Goal: Navigation & Orientation: Go to known website

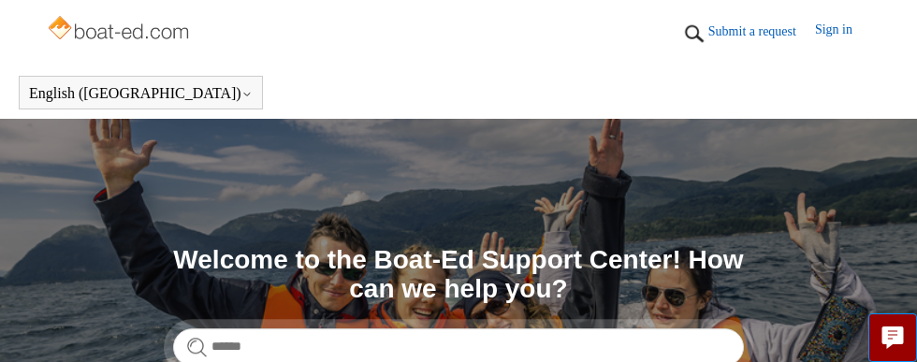
click at [194, 36] on img at bounding box center [120, 29] width 149 height 37
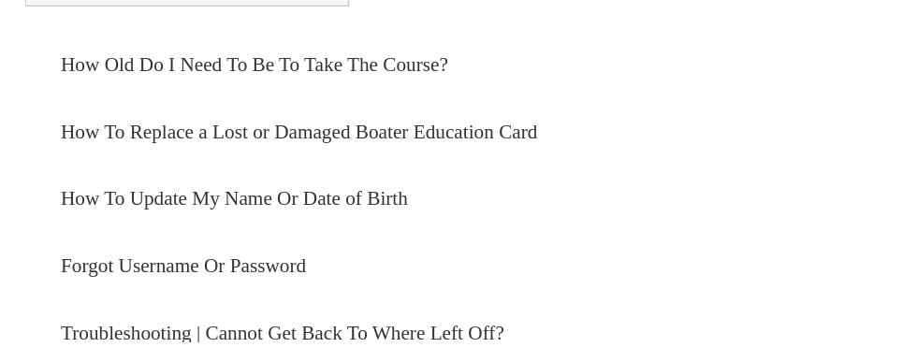
scroll to position [1232, 0]
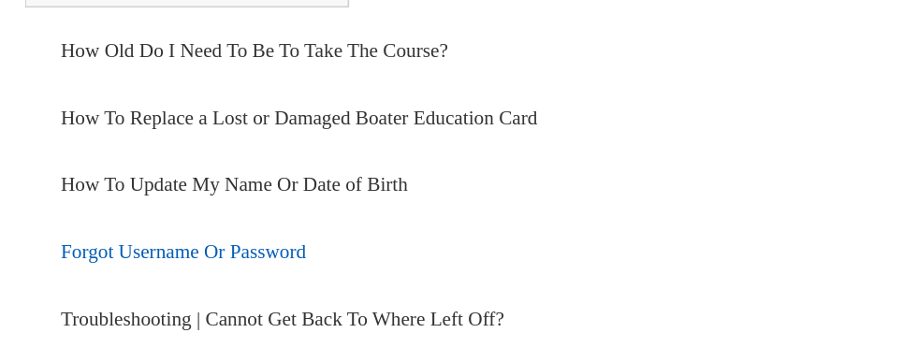
click at [108, 278] on link "Forgot Username Or Password" at bounding box center [458, 294] width 825 height 51
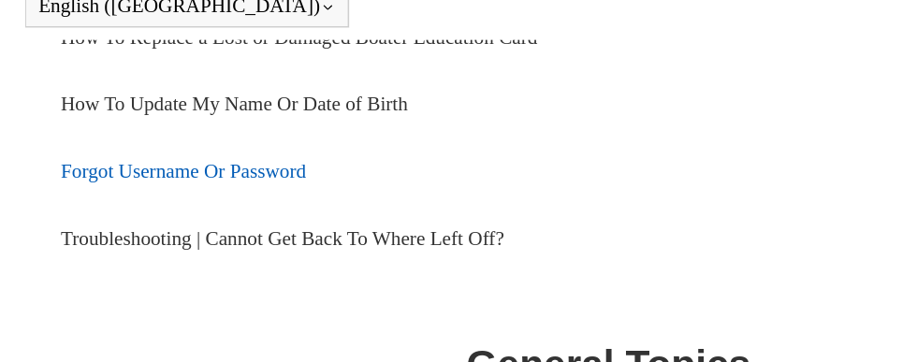
scroll to position [1306, 0]
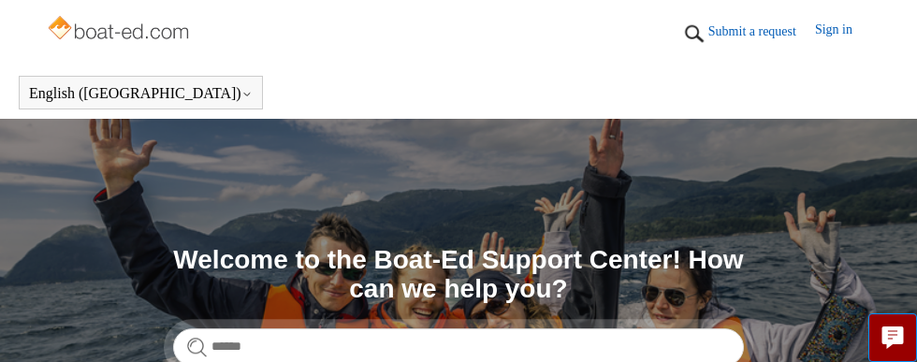
click at [64, 34] on img at bounding box center [120, 29] width 149 height 37
click at [109, 36] on img at bounding box center [120, 29] width 149 height 37
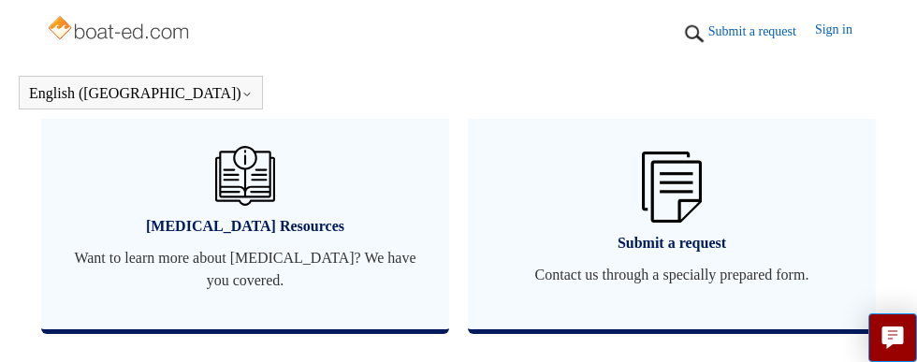
scroll to position [1869, 0]
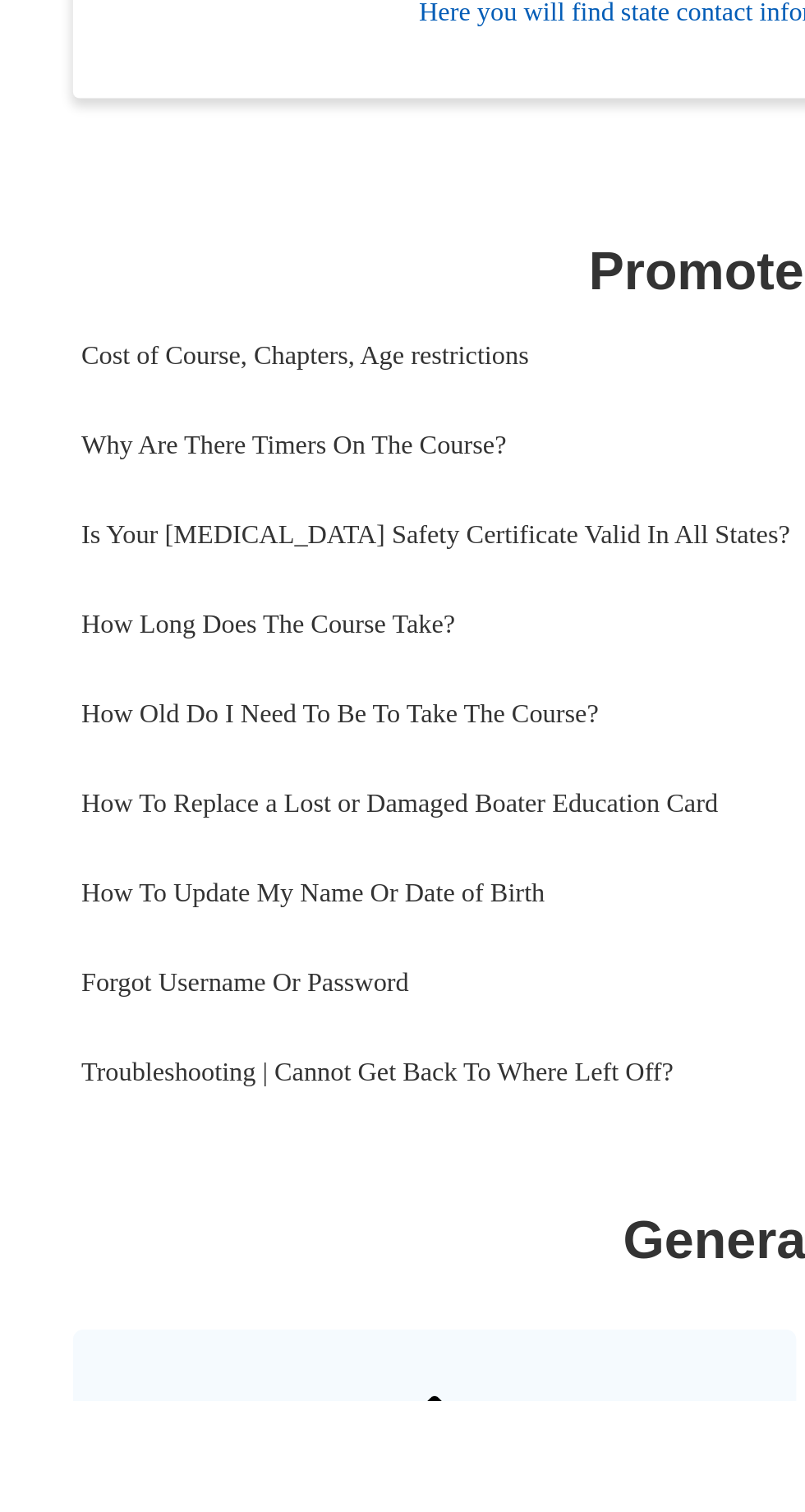
scroll to position [87, 0]
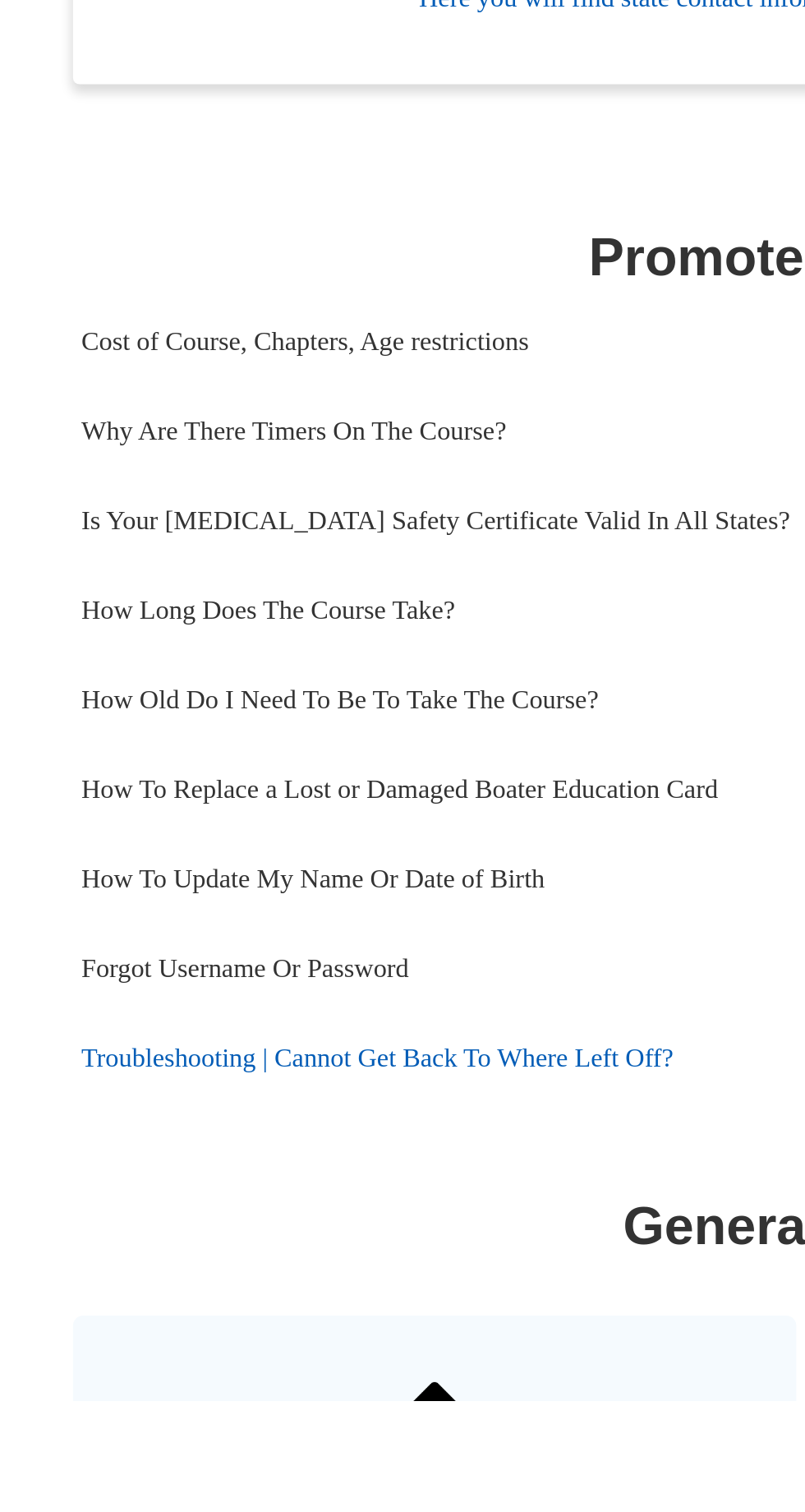
click at [251, 1342] on link "Troubleshooting | Cannot Get Back To Where Left Off?" at bounding box center [402, 1343] width 724 height 45
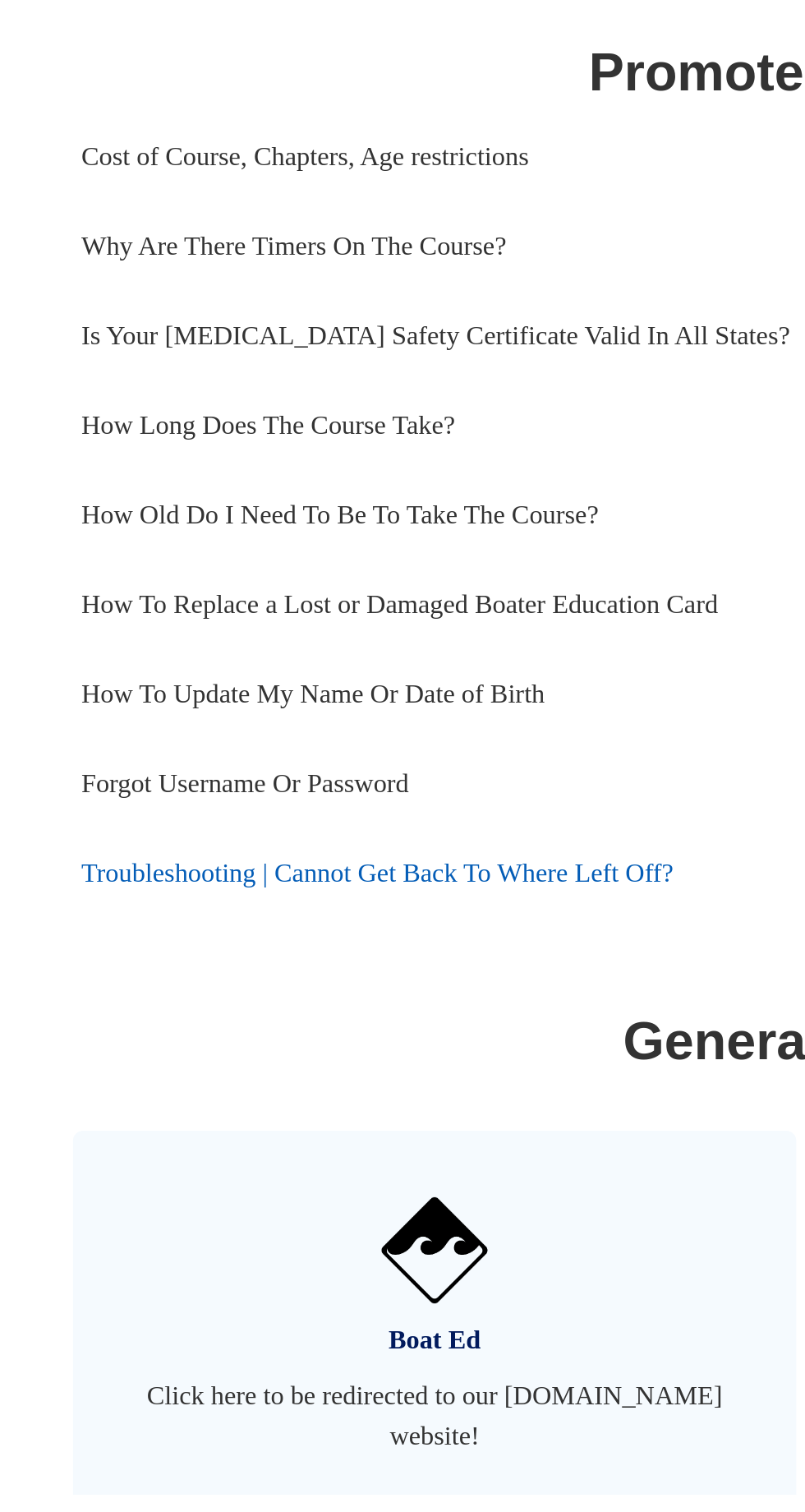
scroll to position [252, 0]
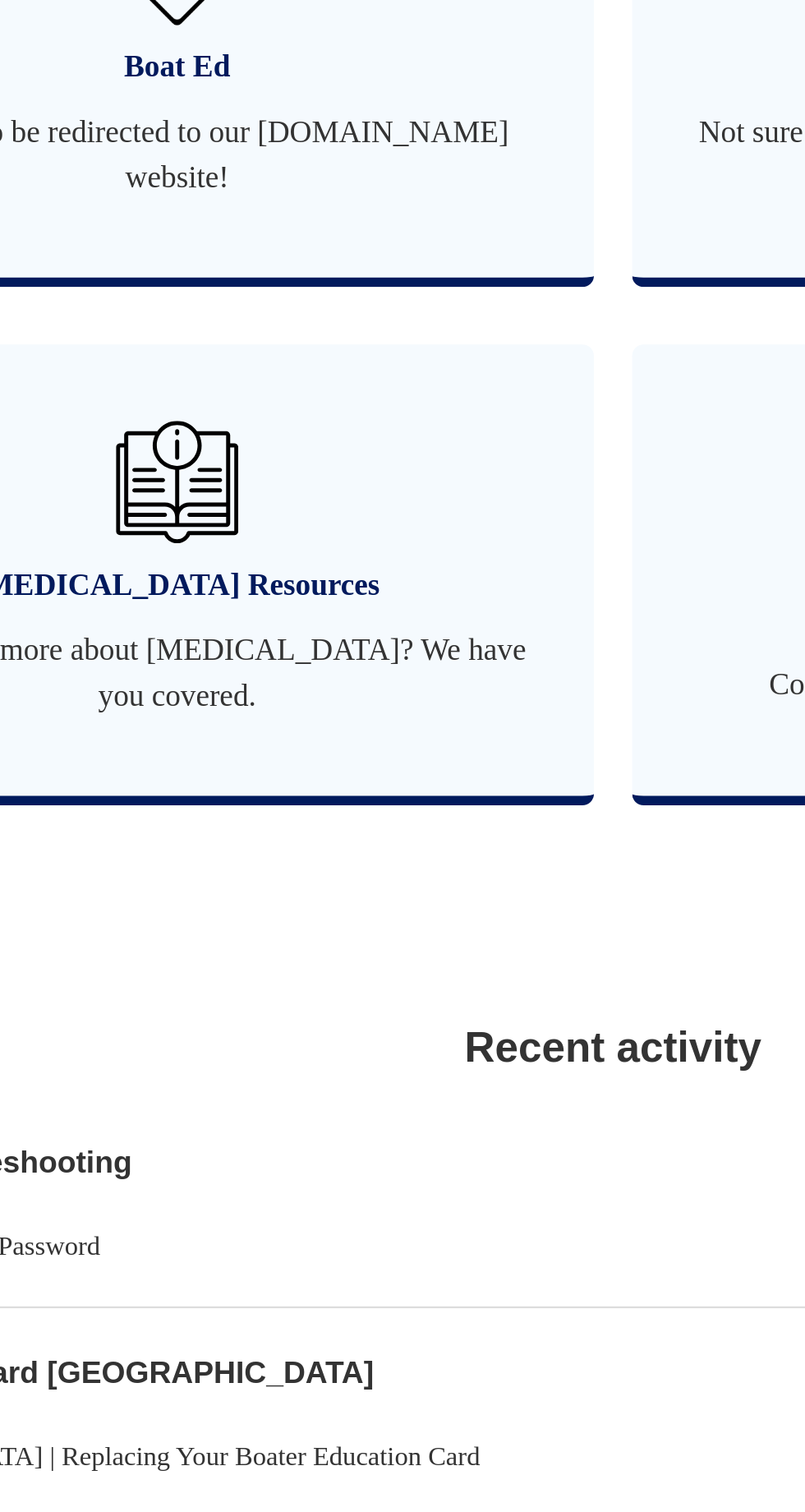
scroll to position [1136, 0]
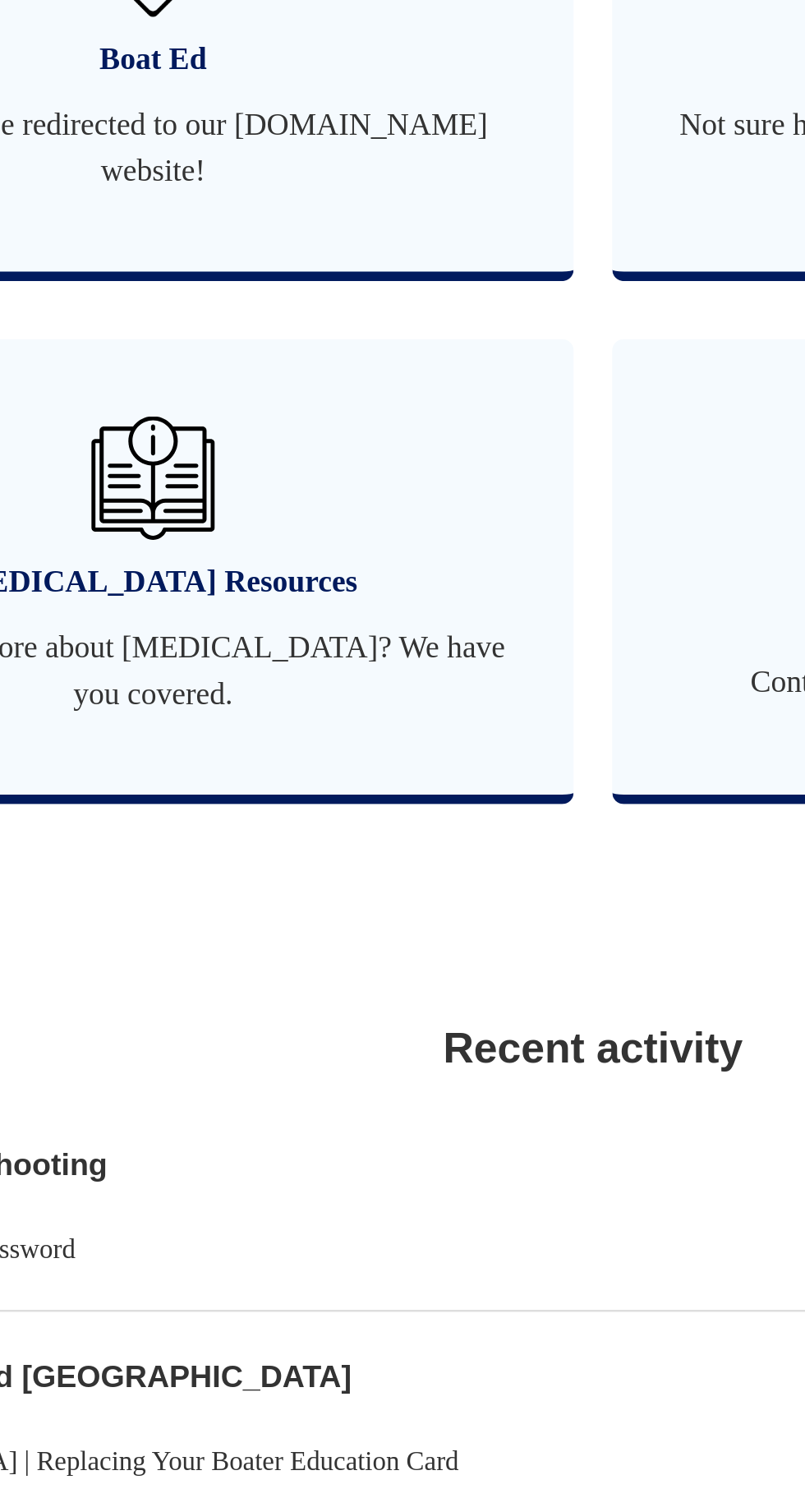
click at [226, 517] on span "Click here to be redirected to our [DOMAIN_NAME] website!" at bounding box center [215, 515] width 309 height 40
